Goal: Communication & Community: Share content

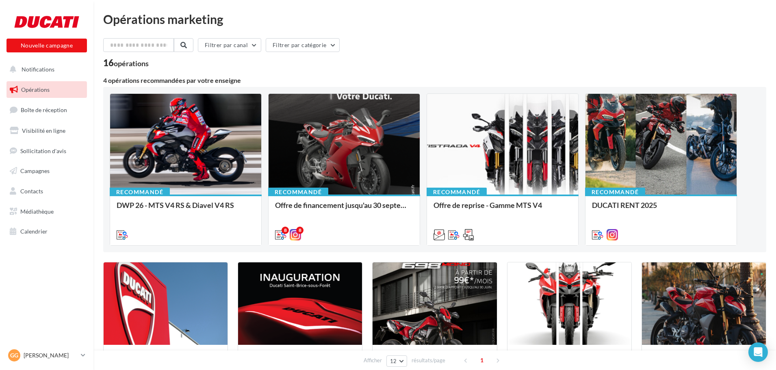
click at [47, 92] on span "Opérations" at bounding box center [35, 89] width 28 height 7
click at [204, 170] on div at bounding box center [185, 145] width 151 height 102
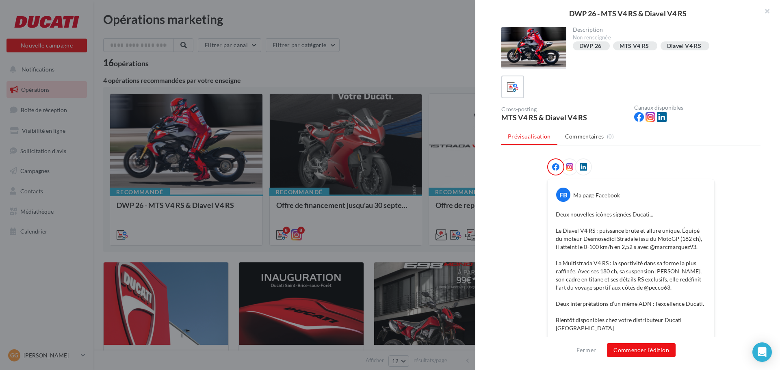
click at [566, 171] on span at bounding box center [569, 167] width 7 height 8
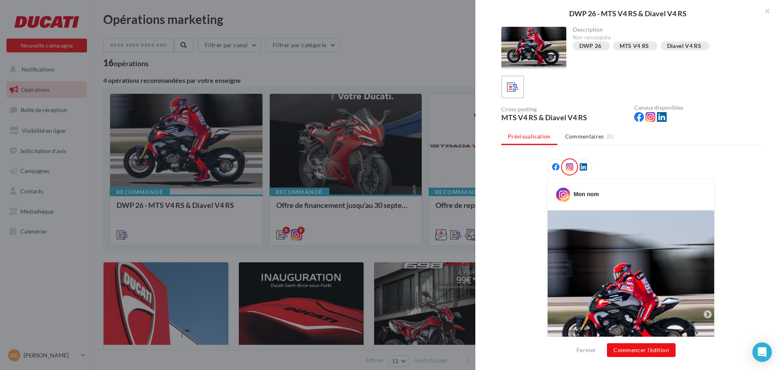
click at [547, 169] on div at bounding box center [555, 166] width 17 height 17
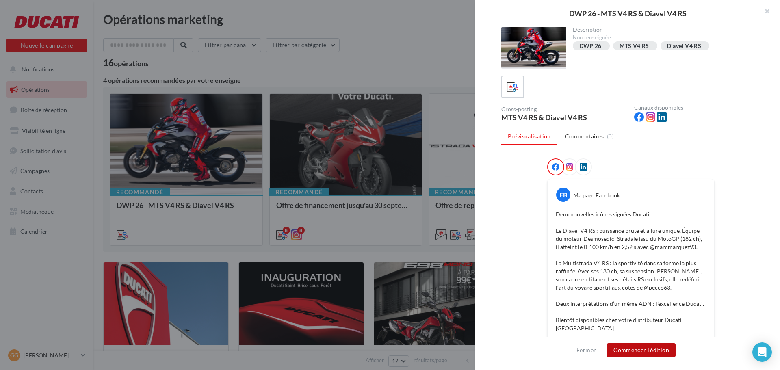
click at [632, 348] on button "Commencer l'édition" at bounding box center [641, 350] width 69 height 14
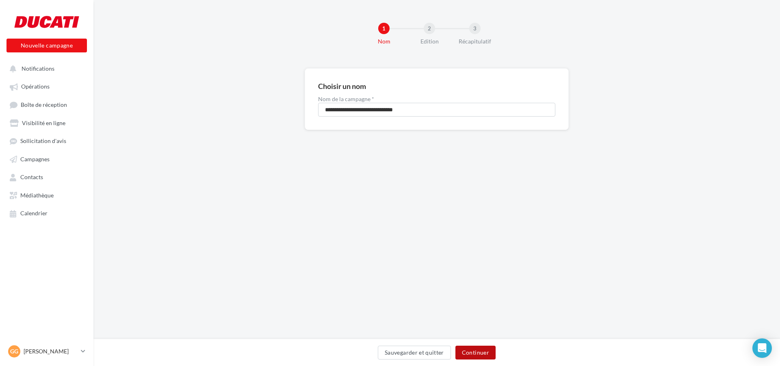
click at [486, 347] on button "Continuer" at bounding box center [475, 353] width 40 height 14
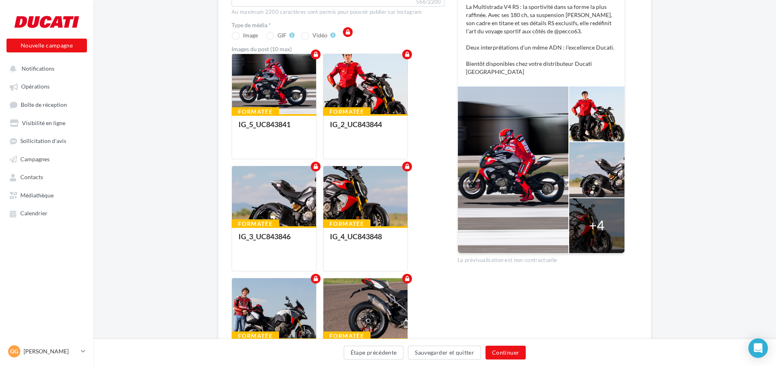
scroll to position [203, 0]
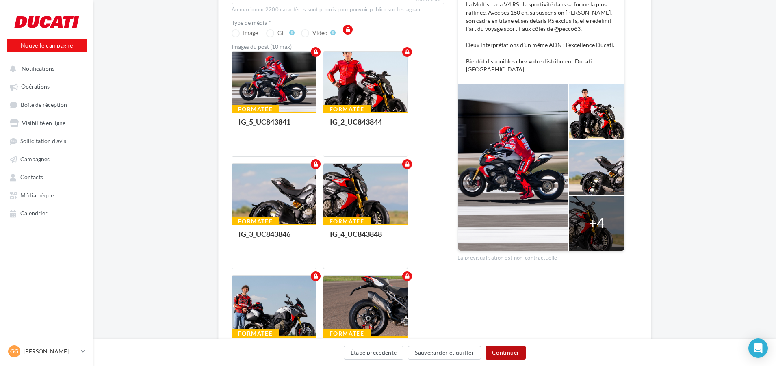
click at [494, 351] on button "Continuer" at bounding box center [505, 353] width 40 height 14
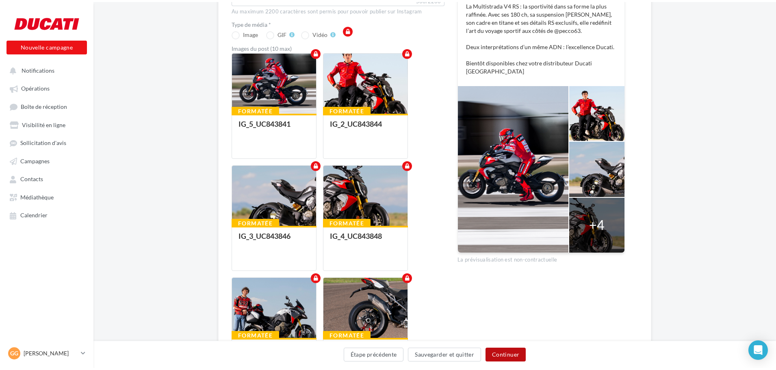
scroll to position [0, 0]
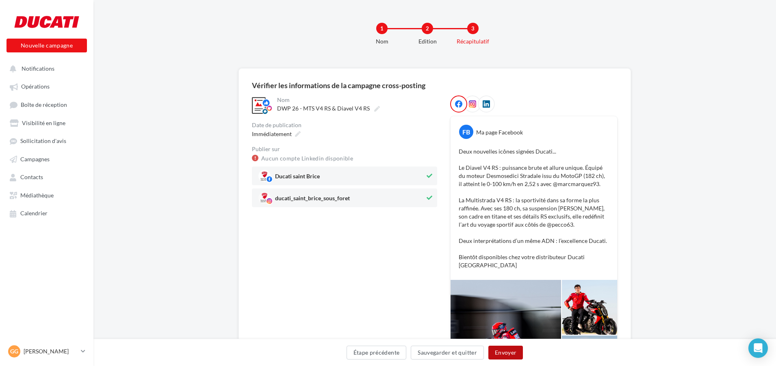
click at [502, 353] on button "Envoyer" at bounding box center [505, 353] width 35 height 14
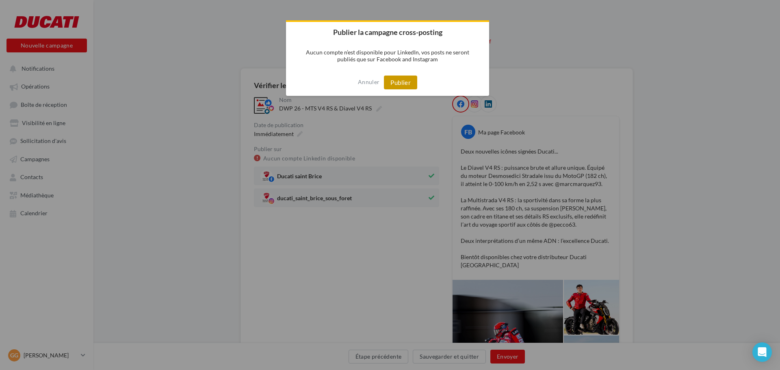
click at [395, 84] on button "Publier" at bounding box center [400, 83] width 33 height 14
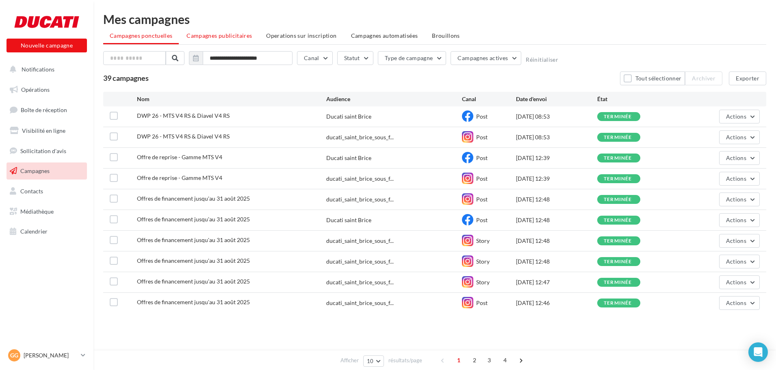
click at [242, 35] on span "Campagnes publicitaires" at bounding box center [218, 35] width 65 height 7
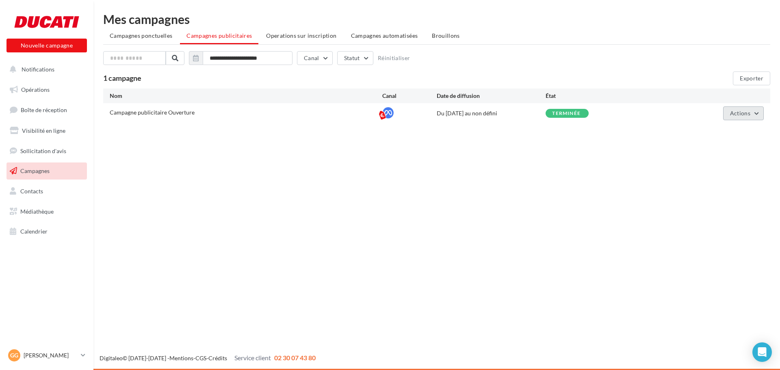
click at [740, 117] on button "Actions" at bounding box center [743, 113] width 41 height 14
click at [716, 155] on button "Voir les résultats" at bounding box center [722, 153] width 81 height 21
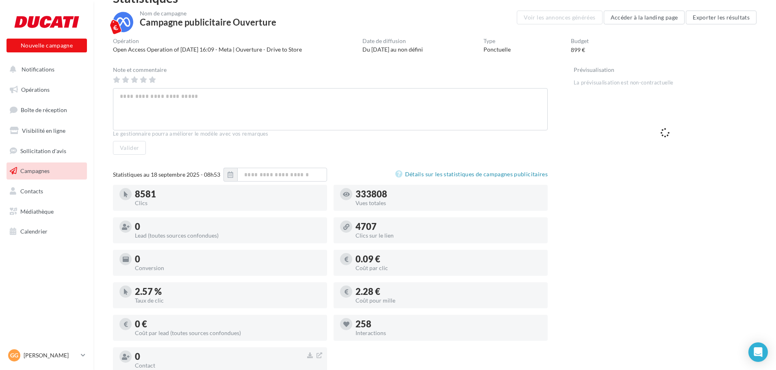
scroll to position [41, 0]
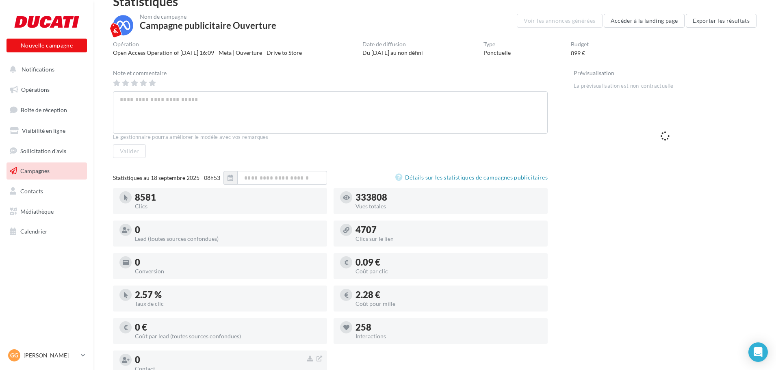
click at [373, 57] on div "Date de diffusion Du 07/07/2025 au non défini" at bounding box center [392, 49] width 61 height 16
click at [32, 67] on span "Notifications" at bounding box center [38, 69] width 33 height 7
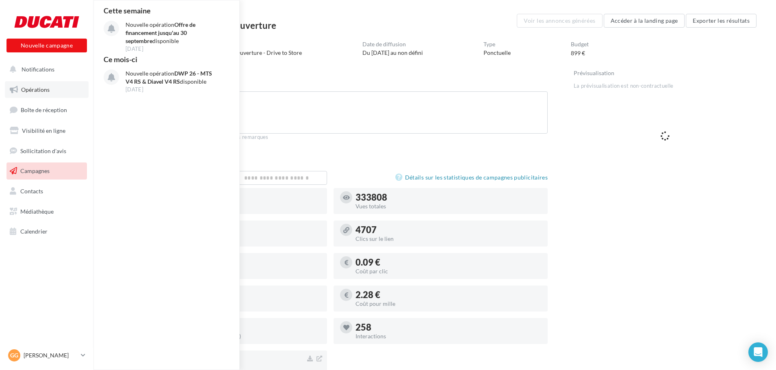
click at [47, 88] on span "Opérations" at bounding box center [35, 89] width 28 height 7
